Goal: Navigation & Orientation: Find specific page/section

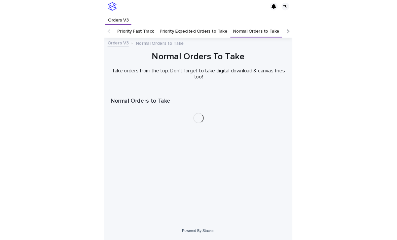
scroll to position [11, 0]
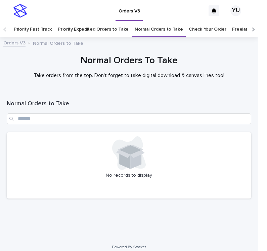
click at [136, 22] on link "Normal Orders to Take" at bounding box center [159, 30] width 48 height 16
click at [161, 22] on link "Normal Orders to Take" at bounding box center [159, 30] width 48 height 16
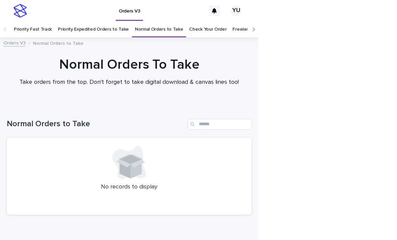
click at [196, 22] on link "Freelancers in Progress" at bounding box center [257, 30] width 50 height 16
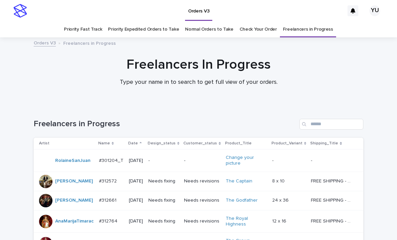
click at [196, 22] on link "Normal Orders to Take" at bounding box center [209, 30] width 48 height 16
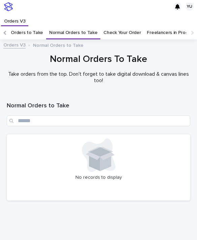
scroll to position [0, 85]
click at [171, 26] on link "Freelancers in Progress" at bounding box center [172, 32] width 50 height 13
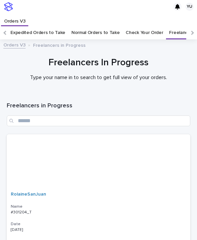
click at [103, 26] on link "Normal Orders to Take" at bounding box center [95, 32] width 48 height 13
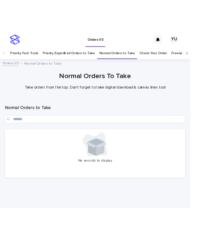
scroll to position [23, 0]
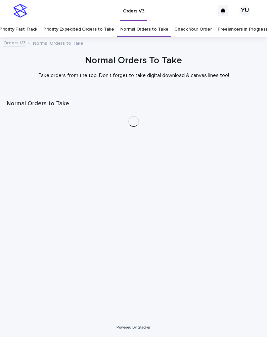
scroll to position [22, 0]
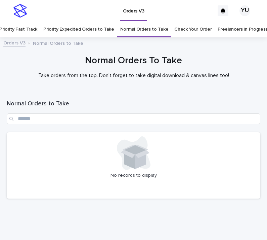
scroll to position [22, 0]
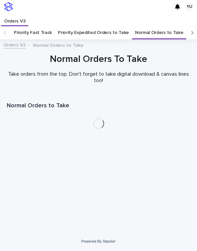
scroll to position [11, 0]
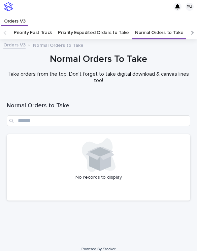
click at [40, 26] on link "Priority Fast Track" at bounding box center [33, 32] width 38 height 13
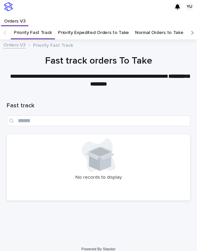
click at [121, 26] on link "Priority Expedited Orders to Take" at bounding box center [93, 32] width 71 height 13
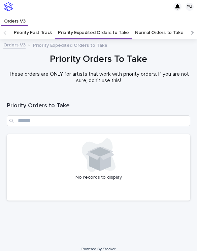
click at [40, 26] on link "Priority Fast Track" at bounding box center [33, 32] width 38 height 13
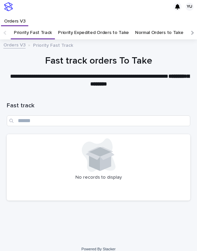
click at [107, 26] on link "Priority Expedited Orders to Take" at bounding box center [93, 32] width 71 height 13
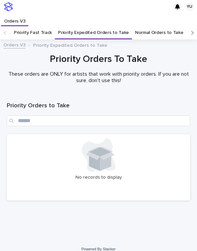
click at [32, 26] on link "Priority Fast Track" at bounding box center [33, 32] width 38 height 13
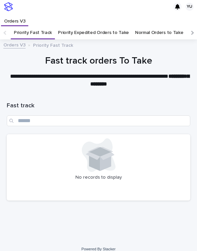
click at [101, 26] on link "Priority Expedited Orders to Take" at bounding box center [93, 32] width 71 height 13
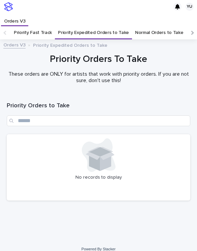
click at [42, 26] on link "Priority Fast Track" at bounding box center [33, 32] width 38 height 13
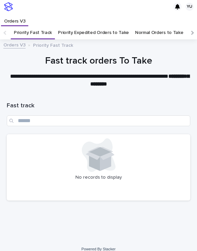
click at [108, 26] on link "Priority Expedited Orders to Take" at bounding box center [93, 32] width 71 height 13
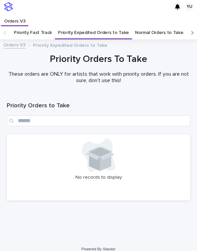
click at [38, 26] on link "Priority Fast Track" at bounding box center [33, 32] width 38 height 13
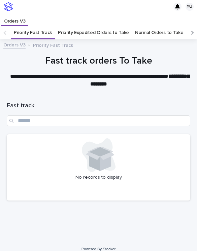
click at [113, 26] on link "Priority Expedited Orders to Take" at bounding box center [93, 32] width 71 height 13
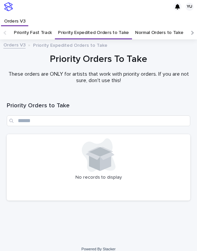
click at [46, 26] on link "Priority Fast Track" at bounding box center [33, 32] width 38 height 13
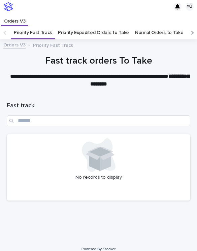
click at [85, 26] on link "Priority Expedited Orders to Take" at bounding box center [93, 32] width 71 height 13
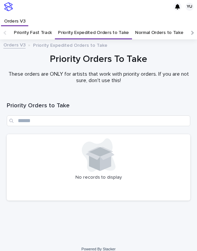
click at [37, 26] on link "Priority Fast Track" at bounding box center [33, 32] width 38 height 13
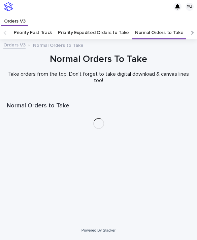
scroll to position [23, 0]
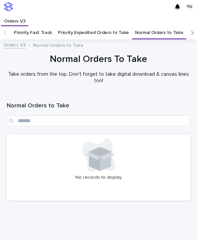
click at [39, 26] on link "Priority Fast Track" at bounding box center [33, 32] width 38 height 13
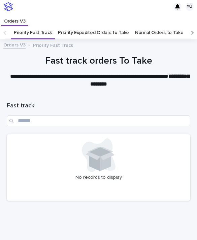
click at [141, 26] on link "Normal Orders to Take" at bounding box center [159, 32] width 48 height 13
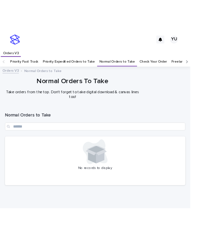
scroll to position [23, 0]
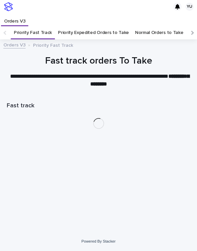
scroll to position [11, 0]
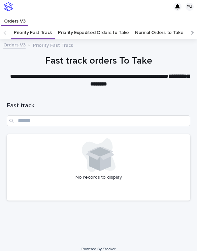
click at [104, 26] on link "Priority Expedited Orders to Take" at bounding box center [93, 32] width 71 height 13
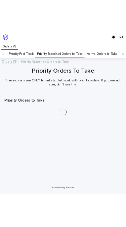
scroll to position [11, 0]
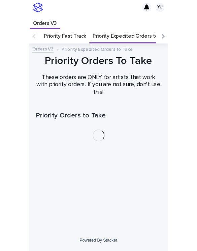
scroll to position [26, 0]
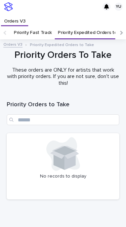
click at [41, 26] on link "Priority Fast Track" at bounding box center [33, 32] width 38 height 13
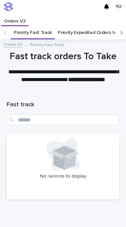
click at [71, 26] on link "Priority Expedited Orders to Take" at bounding box center [93, 32] width 71 height 13
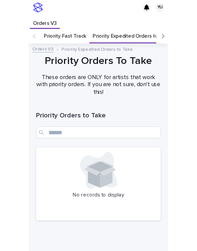
scroll to position [11, 0]
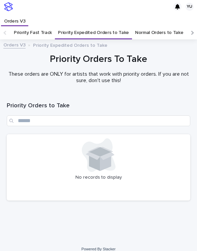
click at [126, 53] on h1 "Priority Orders To Take" at bounding box center [98, 59] width 183 height 12
click at [120, 76] on div "Priority Orders To Take These orders are ONLY for artists that work with priori…" at bounding box center [98, 71] width 197 height 36
click at [43, 26] on link "Priority Fast Track" at bounding box center [33, 32] width 38 height 13
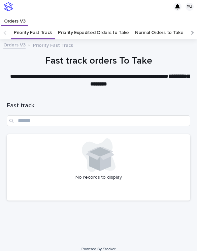
click at [78, 26] on link "Priority Expedited Orders to Take" at bounding box center [93, 32] width 71 height 13
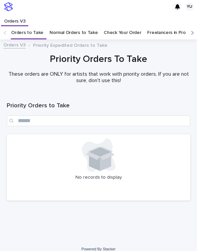
scroll to position [0, 85]
click at [126, 26] on link "Freelancers in Progress" at bounding box center [172, 32] width 50 height 13
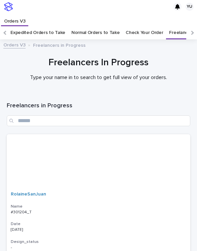
click at [53, 26] on link "Priority Expedited Orders to Take" at bounding box center [29, 32] width 71 height 13
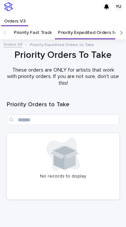
click at [39, 26] on link "Priority Fast Track" at bounding box center [33, 32] width 38 height 13
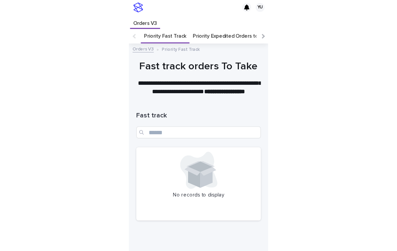
scroll to position [26, 0]
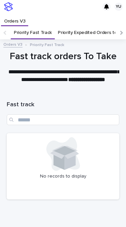
click at [78, 26] on link "Priority Expedited Orders to Take" at bounding box center [93, 32] width 71 height 13
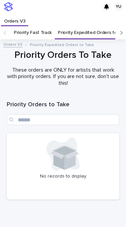
click at [41, 26] on link "Priority Fast Track" at bounding box center [33, 32] width 38 height 13
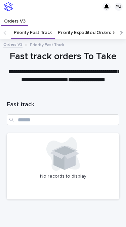
click at [77, 26] on link "Priority Expedited Orders to Take" at bounding box center [93, 32] width 71 height 13
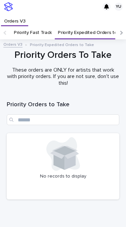
click at [33, 26] on link "Priority Fast Track" at bounding box center [33, 32] width 38 height 13
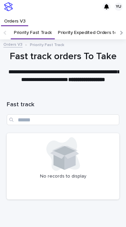
click at [72, 26] on link "Priority Expedited Orders to Take" at bounding box center [93, 32] width 71 height 13
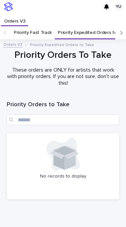
click at [44, 26] on link "Priority Fast Track" at bounding box center [33, 32] width 38 height 13
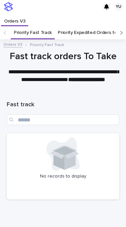
click at [68, 26] on link "Priority Expedited Orders to Take" at bounding box center [93, 32] width 71 height 13
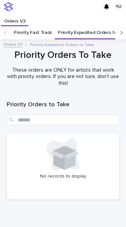
click at [43, 26] on link "Priority Fast Track" at bounding box center [33, 32] width 38 height 13
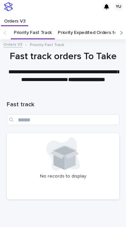
click at [77, 26] on link "Priority Expedited Orders to Take" at bounding box center [93, 32] width 71 height 13
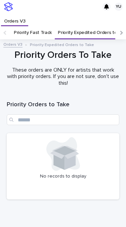
click at [46, 26] on link "Priority Fast Track" at bounding box center [33, 32] width 38 height 13
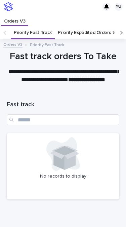
click at [67, 26] on link "Priority Expedited Orders to Take" at bounding box center [93, 32] width 71 height 13
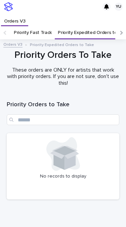
click at [45, 26] on link "Priority Fast Track" at bounding box center [33, 32] width 38 height 13
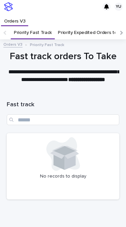
click at [74, 26] on link "Priority Expedited Orders to Take" at bounding box center [93, 32] width 71 height 13
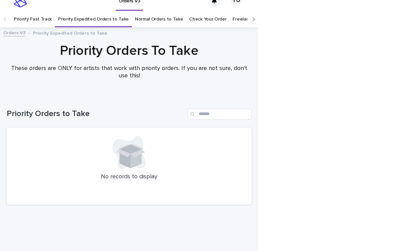
scroll to position [10, 0]
click at [126, 12] on link "Normal Orders to Take" at bounding box center [159, 20] width 48 height 16
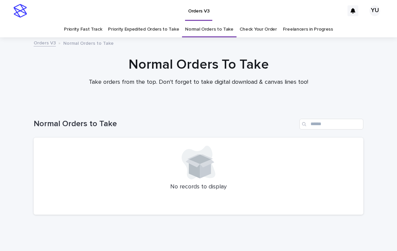
click at [126, 22] on link "Freelancers in Progress" at bounding box center [308, 30] width 50 height 16
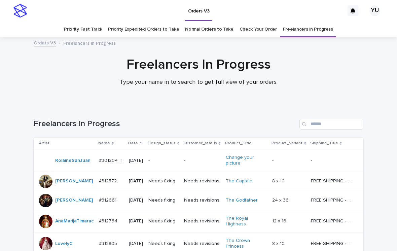
click at [126, 22] on link "Priority Expedited Orders to Take" at bounding box center [143, 30] width 71 height 16
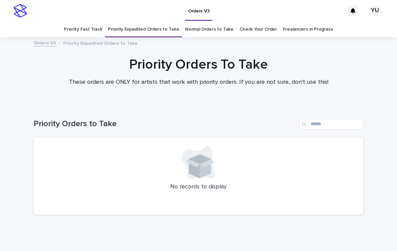
click at [87, 22] on link "Priority Fast Track" at bounding box center [83, 30] width 38 height 16
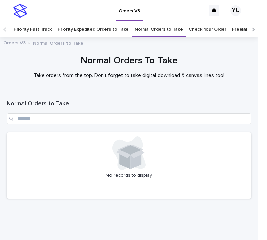
scroll to position [22, 0]
click at [113, 22] on link "Priority Expedited Orders to Take" at bounding box center [93, 30] width 71 height 16
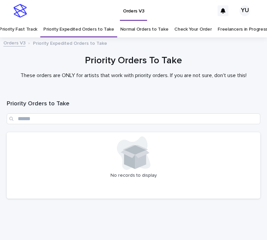
click at [24, 22] on link "Priority Fast Track" at bounding box center [18, 30] width 38 height 16
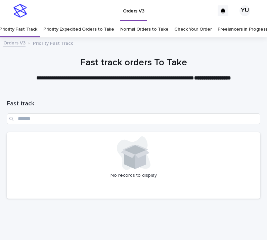
click at [124, 22] on link "Normal Orders to Take" at bounding box center [144, 30] width 48 height 16
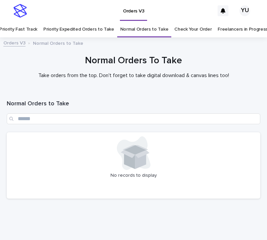
click at [196, 22] on link "Freelancers in Progress" at bounding box center [243, 30] width 50 height 16
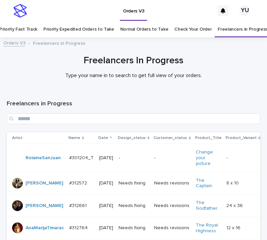
click at [154, 22] on link "Normal Orders to Take" at bounding box center [144, 30] width 48 height 16
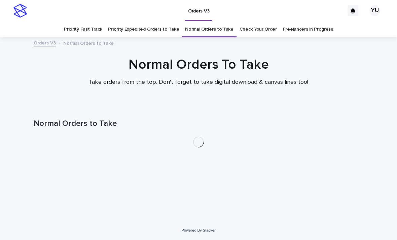
scroll to position [22, 0]
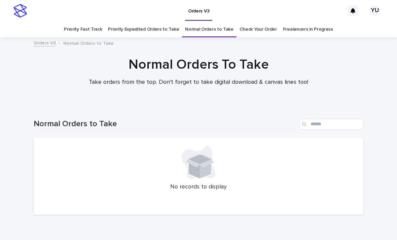
click at [101, 22] on link "Priority Fast Track" at bounding box center [83, 30] width 38 height 16
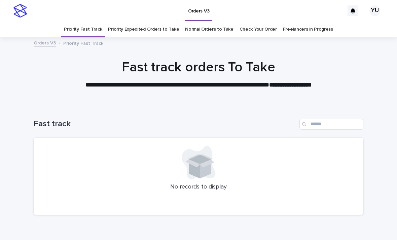
click at [310, 22] on link "Freelancers in Progress" at bounding box center [308, 30] width 50 height 16
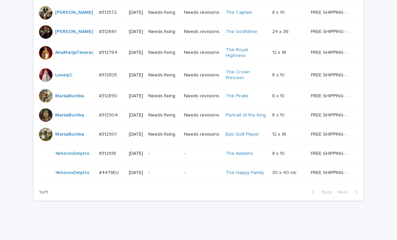
scroll to position [168, 0]
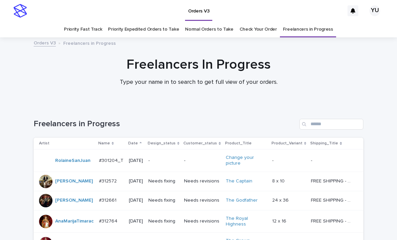
click at [213, 22] on link "Normal Orders to Take" at bounding box center [209, 30] width 48 height 16
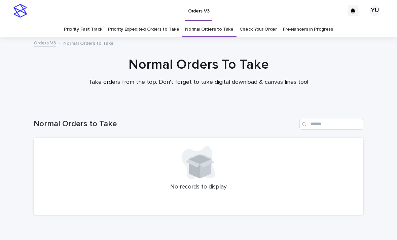
click at [150, 22] on link "Priority Expedited Orders to Take" at bounding box center [143, 30] width 71 height 16
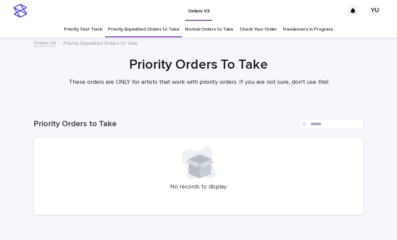
click at [96, 22] on link "Priority Fast Track" at bounding box center [83, 30] width 38 height 16
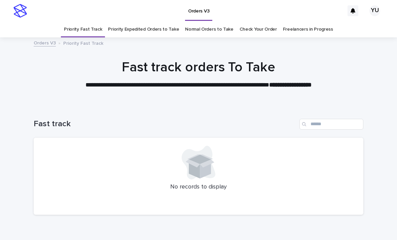
click at [317, 22] on link "Freelancers in Progress" at bounding box center [308, 30] width 50 height 16
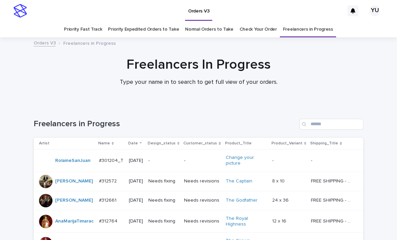
click at [93, 38] on div at bounding box center [198, 71] width 397 height 67
click at [80, 38] on div at bounding box center [198, 71] width 397 height 67
click at [93, 22] on link "Priority Fast Track" at bounding box center [83, 30] width 38 height 16
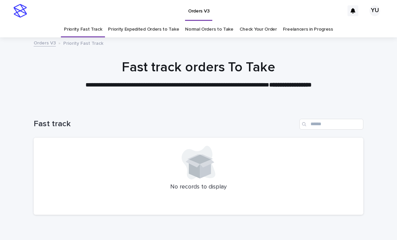
click at [317, 22] on link "Freelancers in Progress" at bounding box center [308, 30] width 50 height 16
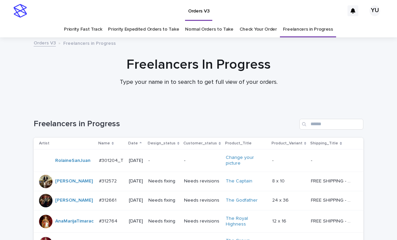
click at [199, 22] on link "Normal Orders to Take" at bounding box center [209, 30] width 48 height 16
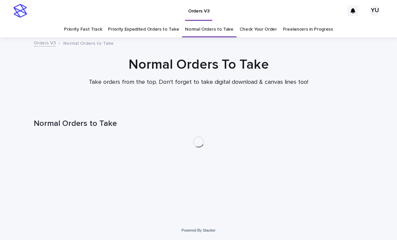
click at [97, 22] on link "Priority Fast Track" at bounding box center [83, 30] width 38 height 16
